Goal: Navigation & Orientation: Find specific page/section

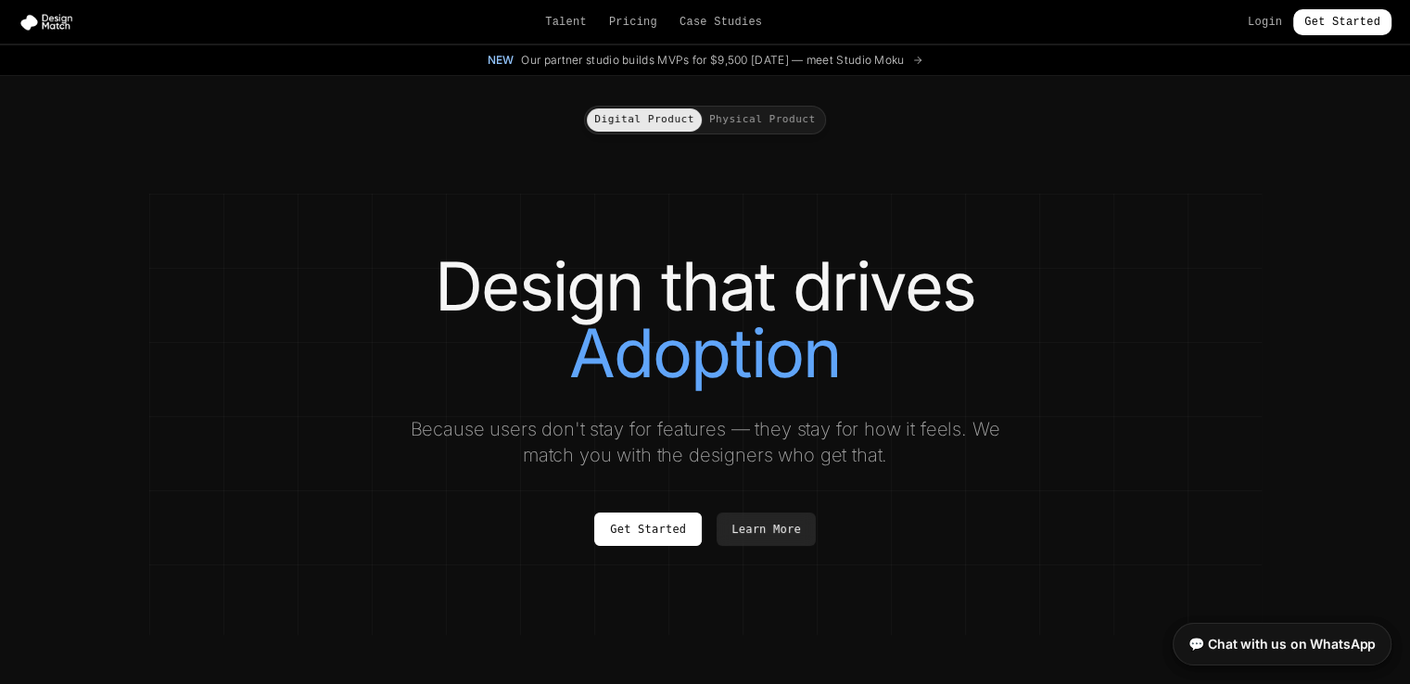
click at [328, 195] on section "Design that drives Adoption Because users don't stay for features — they stay f…" at bounding box center [705, 414] width 1112 height 441
click at [1184, 311] on h1 "Design that drives Momentum" at bounding box center [705, 319] width 1038 height 133
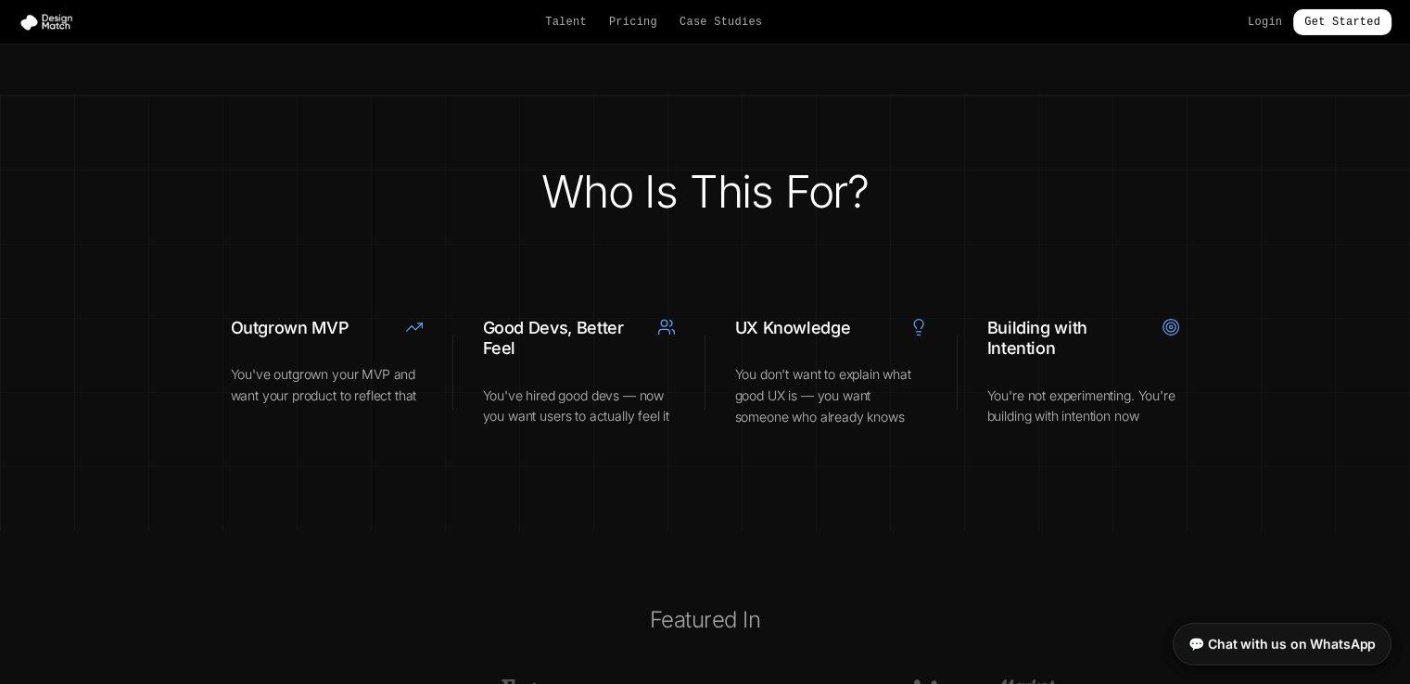
scroll to position [7050, 0]
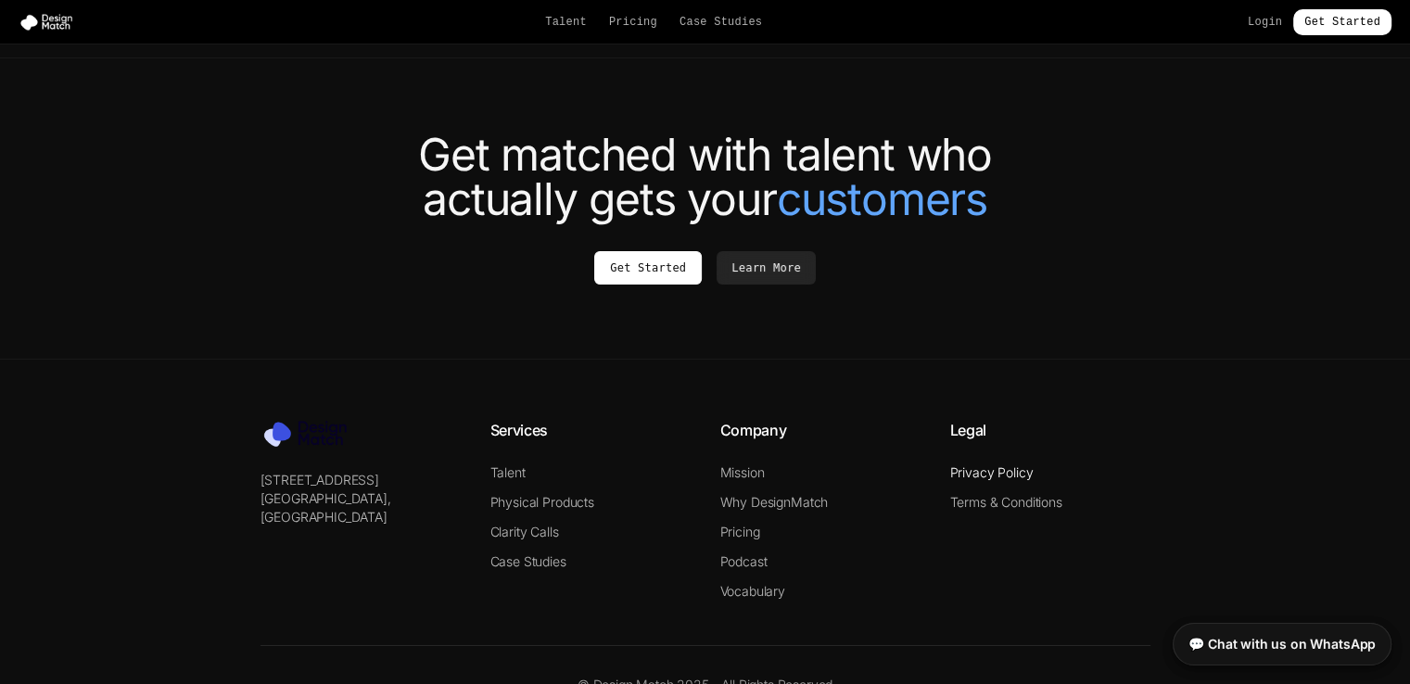
click at [1009, 464] on link "Privacy Policy" at bounding box center [991, 472] width 83 height 16
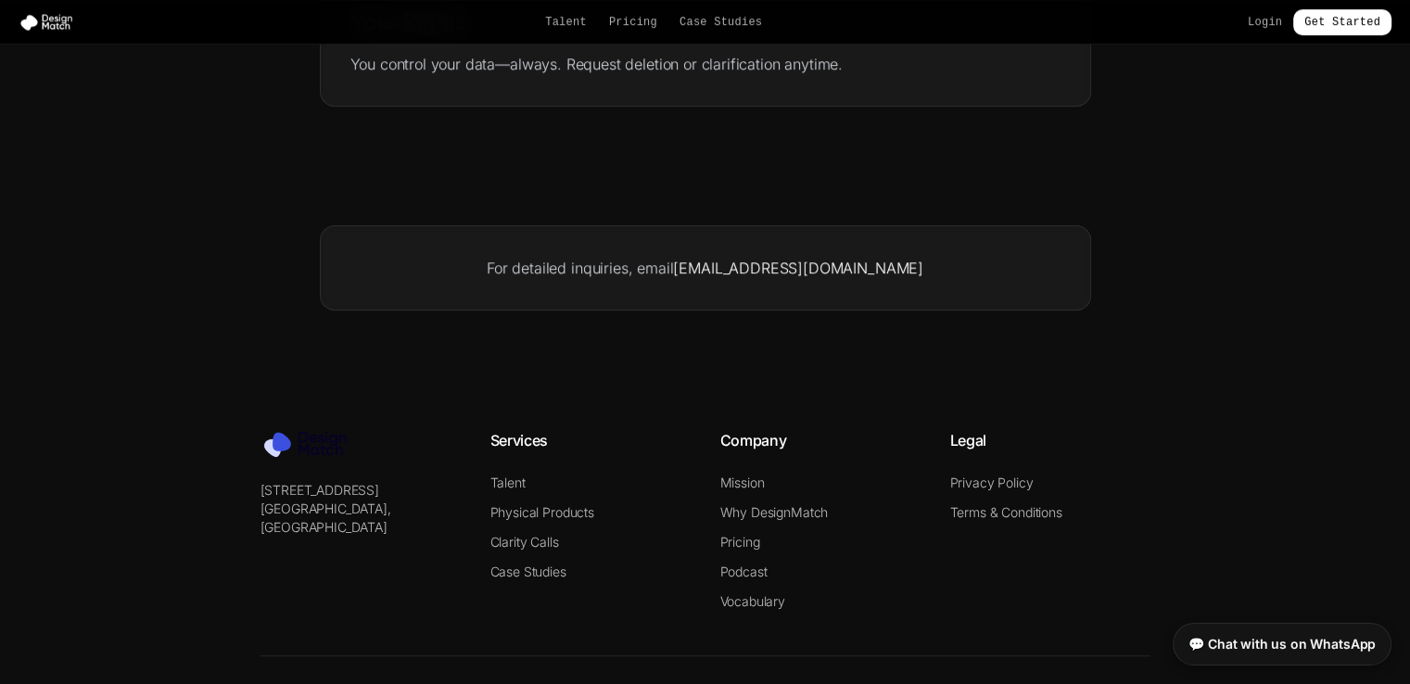
scroll to position [1016, 0]
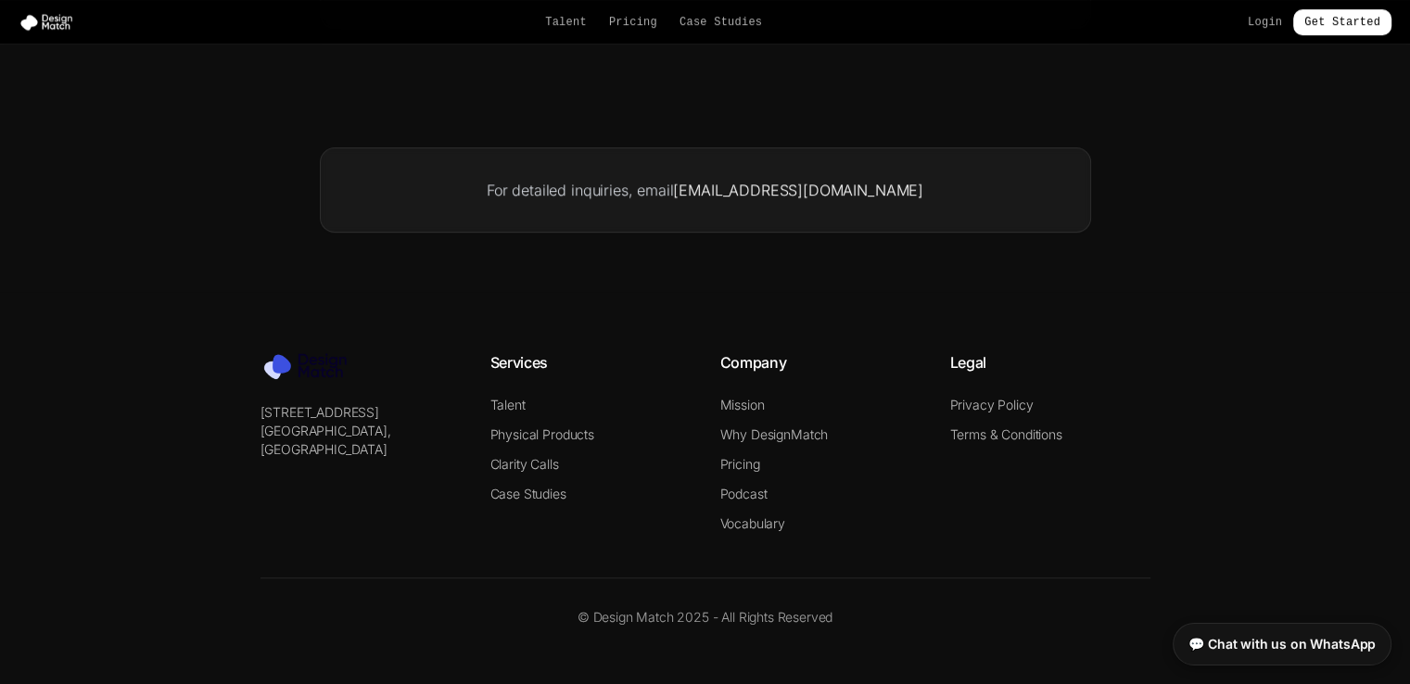
click at [938, 493] on div "[STREET_ADDRESS] Services Talent Physical Products Clarity Calls Case Studies C…" at bounding box center [705, 442] width 890 height 182
